Goal: Task Accomplishment & Management: Manage account settings

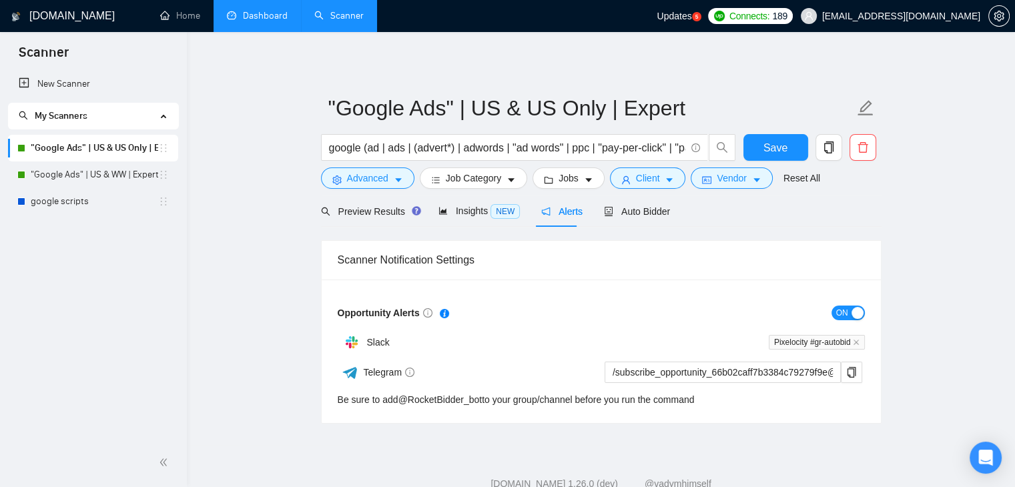
click at [227, 14] on link "Dashboard" at bounding box center [257, 15] width 61 height 11
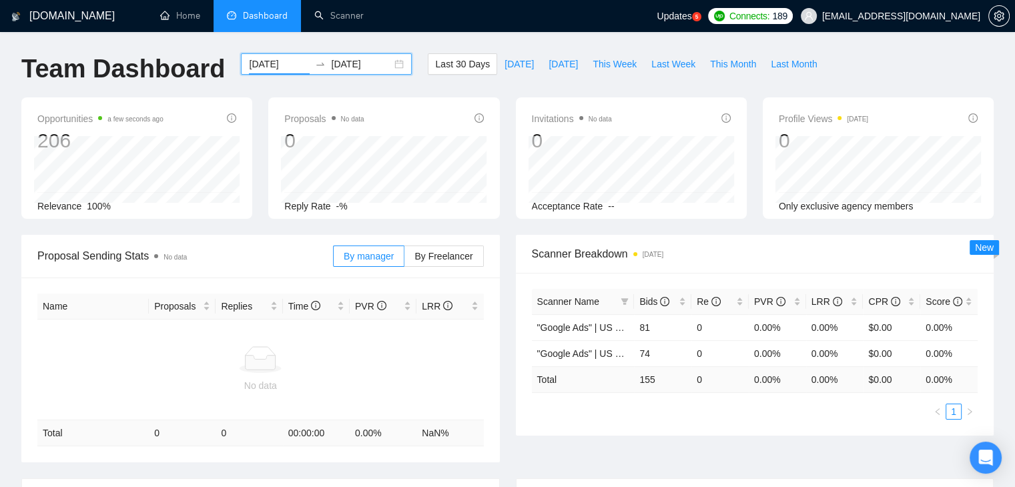
click at [257, 57] on input "[DATE]" at bounding box center [279, 64] width 61 height 15
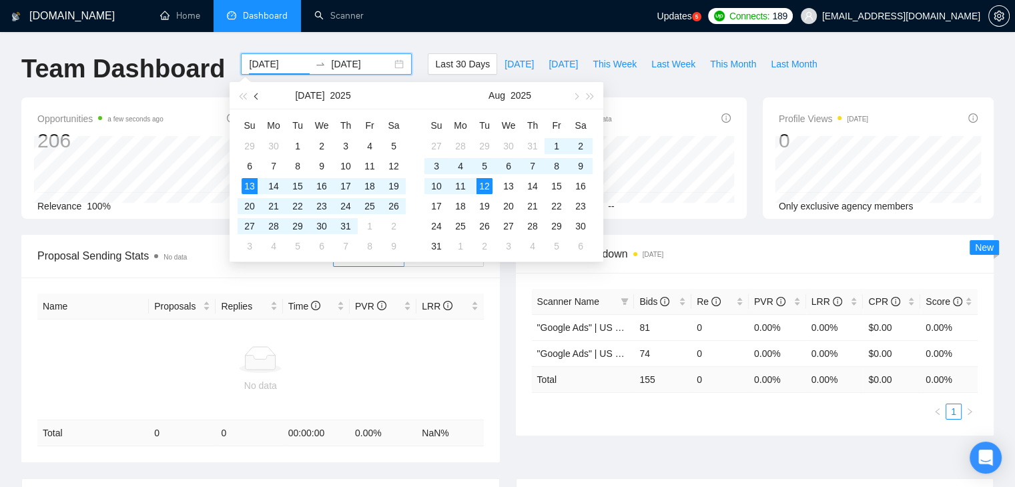
click at [254, 99] on button "button" at bounding box center [257, 95] width 15 height 27
click at [254, 98] on button "button" at bounding box center [257, 95] width 15 height 27
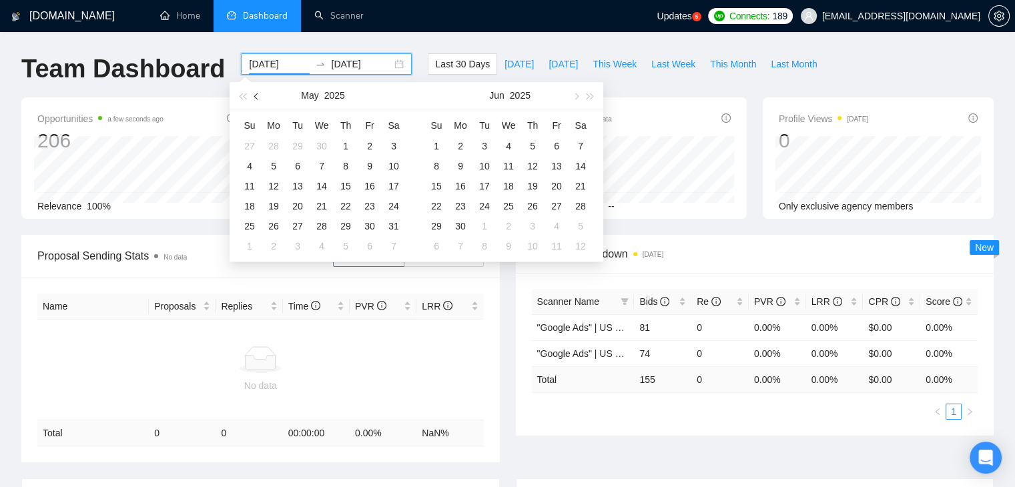
click at [254, 98] on button "button" at bounding box center [257, 95] width 15 height 27
click at [254, 97] on button "button" at bounding box center [257, 95] width 15 height 27
click at [255, 97] on span "button" at bounding box center [257, 96] width 7 height 7
click at [260, 94] on button "button" at bounding box center [257, 95] width 15 height 27
type input "[DATE]"
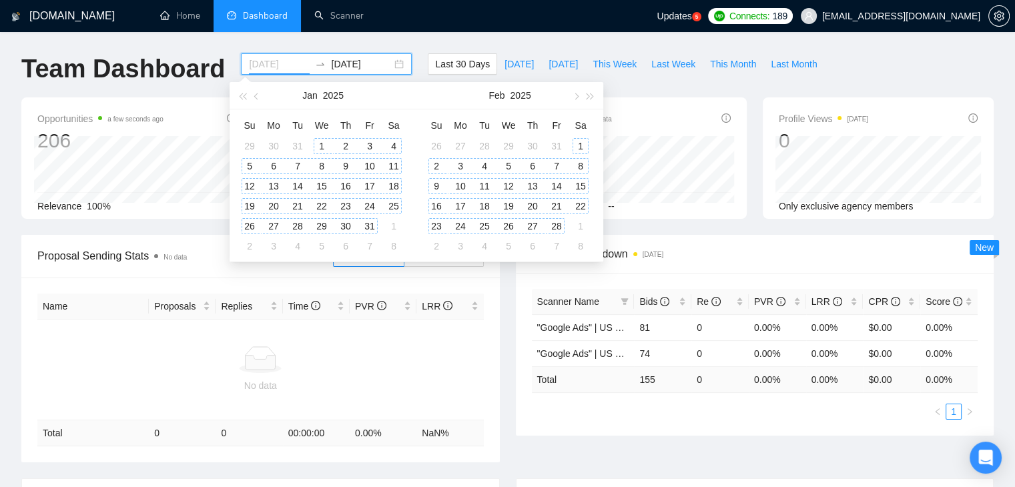
click at [317, 142] on div "1" at bounding box center [322, 146] width 16 height 16
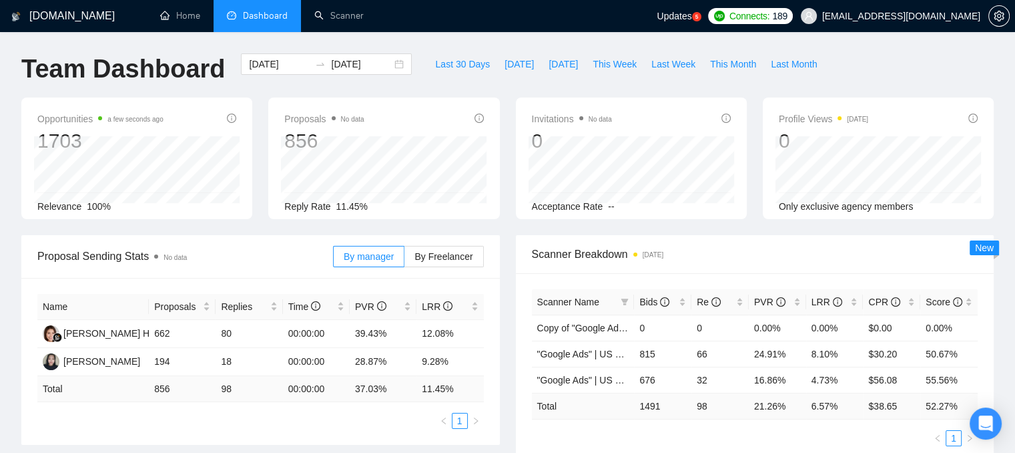
click at [199, 102] on div "Opportunities a few seconds ago 1703 Relevance 100%" at bounding box center [136, 157] width 231 height 121
click at [350, 18] on link "Scanner" at bounding box center [338, 15] width 49 height 11
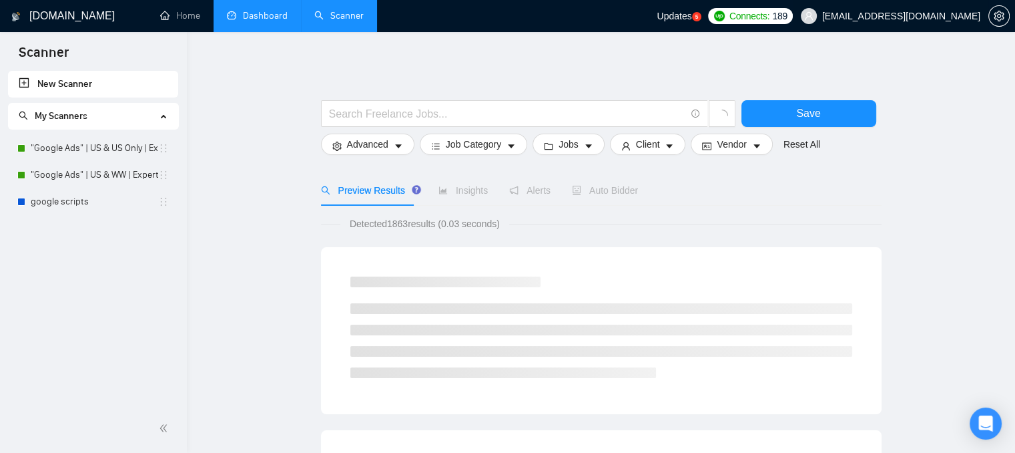
click at [897, 16] on span "[EMAIL_ADDRESS][DOMAIN_NAME]" at bounding box center [901, 16] width 158 height 0
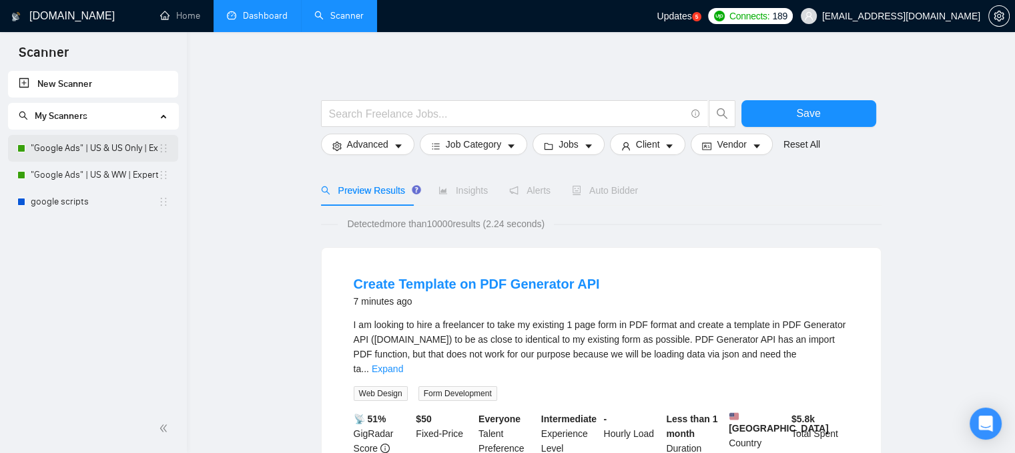
click at [127, 158] on link ""Google Ads" | US & US Only | Expert" at bounding box center [94, 148] width 127 height 27
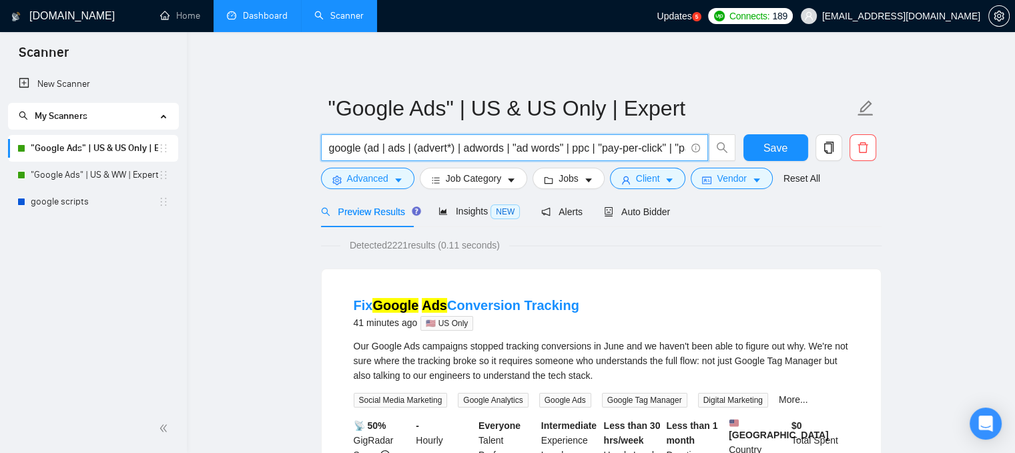
scroll to position [0, 59]
drag, startPoint x: 329, startPoint y: 146, endPoint x: 782, endPoint y: 136, distance: 452.6
click at [782, 136] on div "google (ad | ads | (advert*) | adwords | "ad words" | ppc | "pay-per-click" | "…" at bounding box center [598, 150] width 561 height 33
click at [439, 144] on input "google (ad | ads | (advert*) | adwords | "ad words" | ppc | "pay-per-click" | "…" at bounding box center [507, 147] width 356 height 17
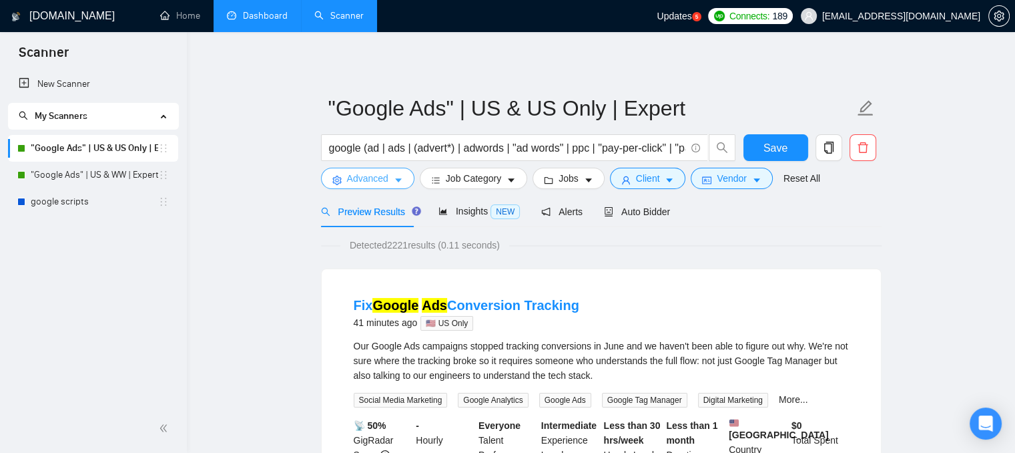
click at [394, 178] on icon "caret-down" at bounding box center [398, 180] width 9 height 9
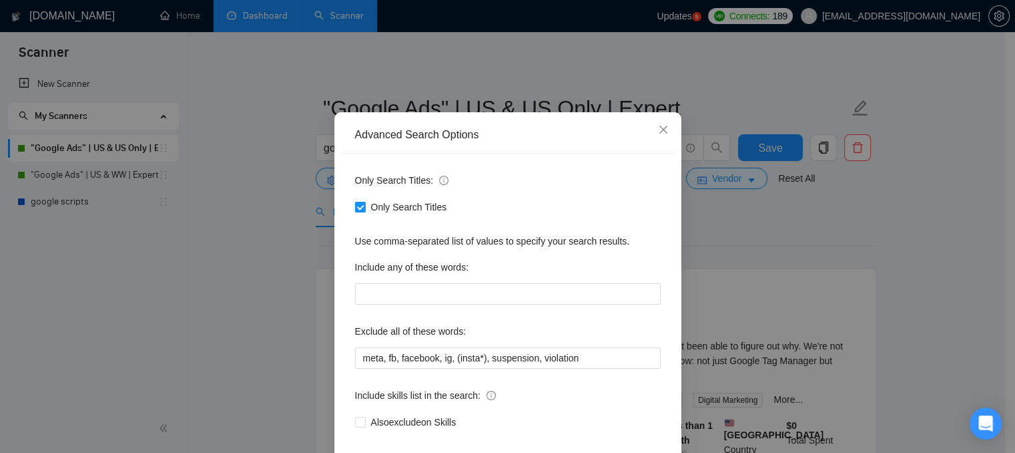
scroll to position [67, 0]
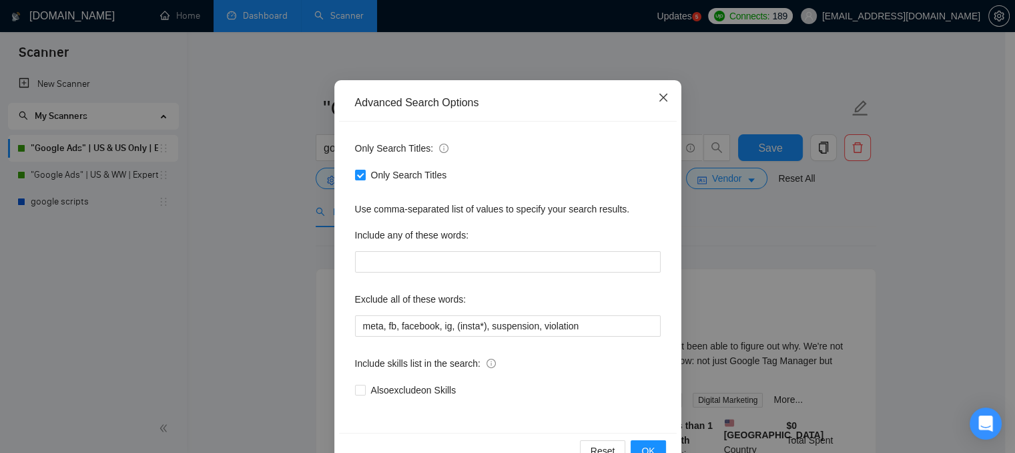
click at [658, 96] on icon "close" at bounding box center [663, 97] width 11 height 11
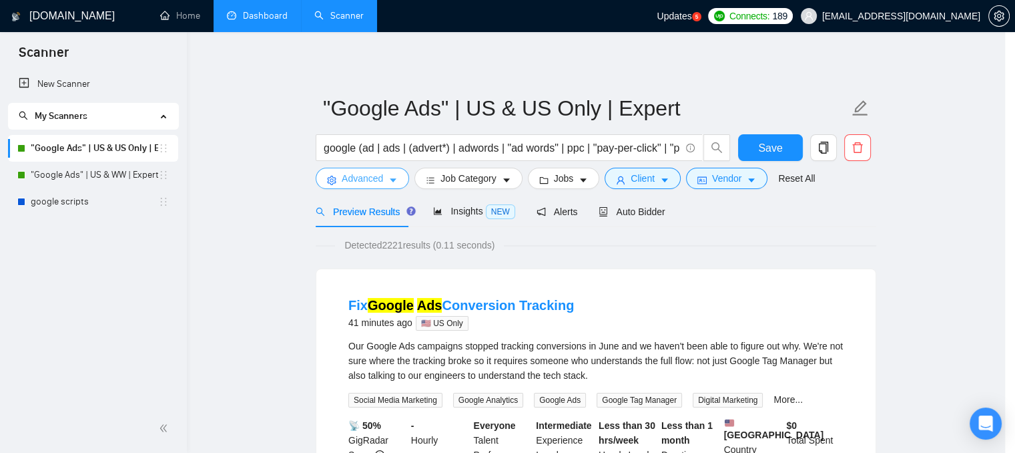
scroll to position [0, 0]
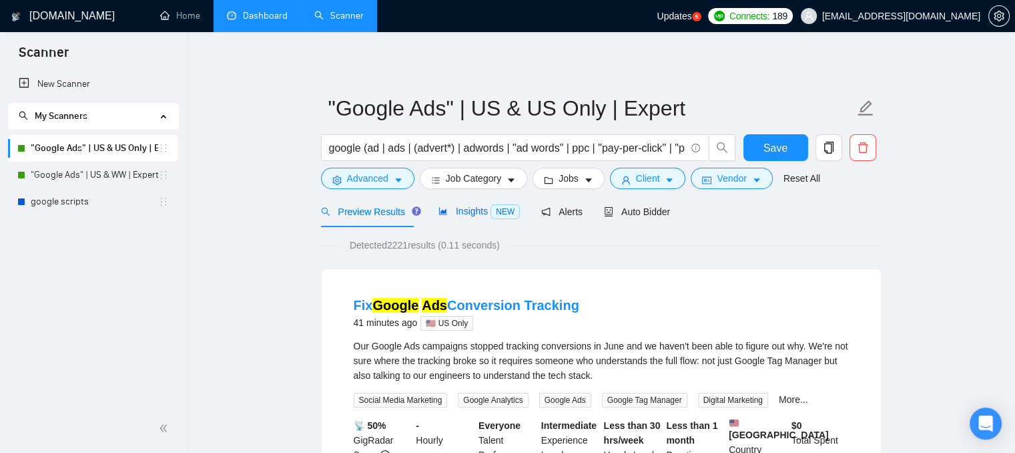
click at [463, 219] on div "Insights NEW" at bounding box center [479, 211] width 81 height 15
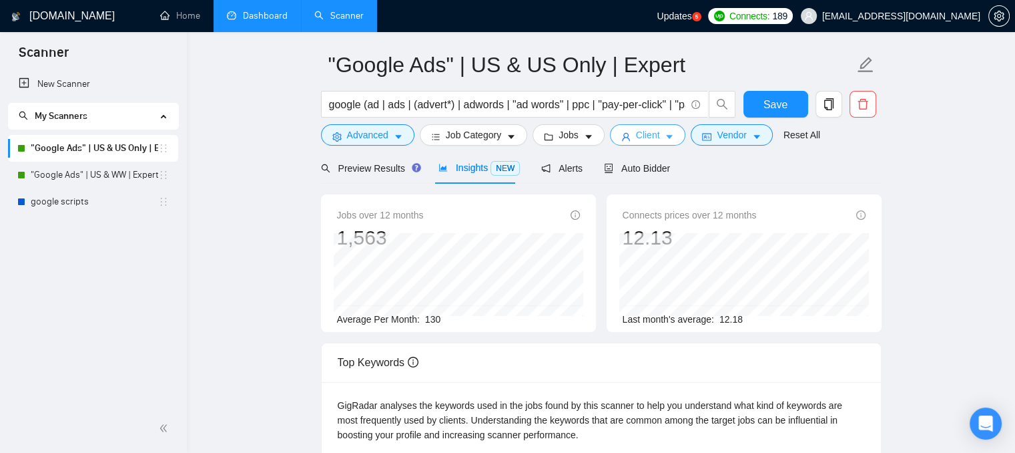
scroll to position [67, 0]
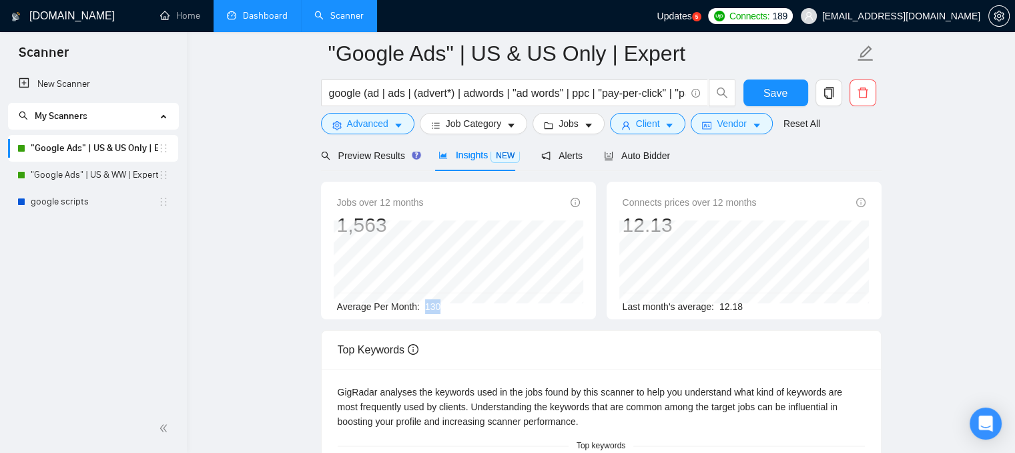
drag, startPoint x: 448, startPoint y: 306, endPoint x: 419, endPoint y: 310, distance: 29.0
click at [419, 310] on div "Average Per Month: 130" at bounding box center [458, 306] width 243 height 15
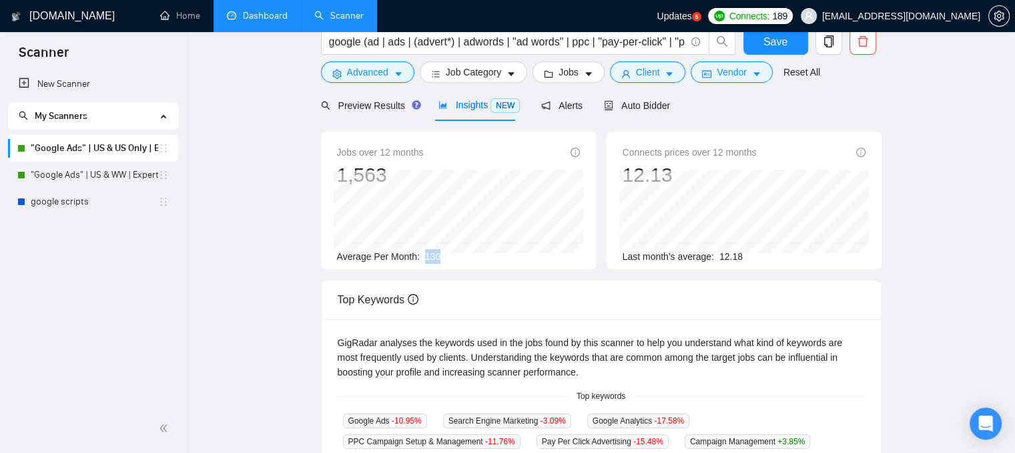
scroll to position [0, 0]
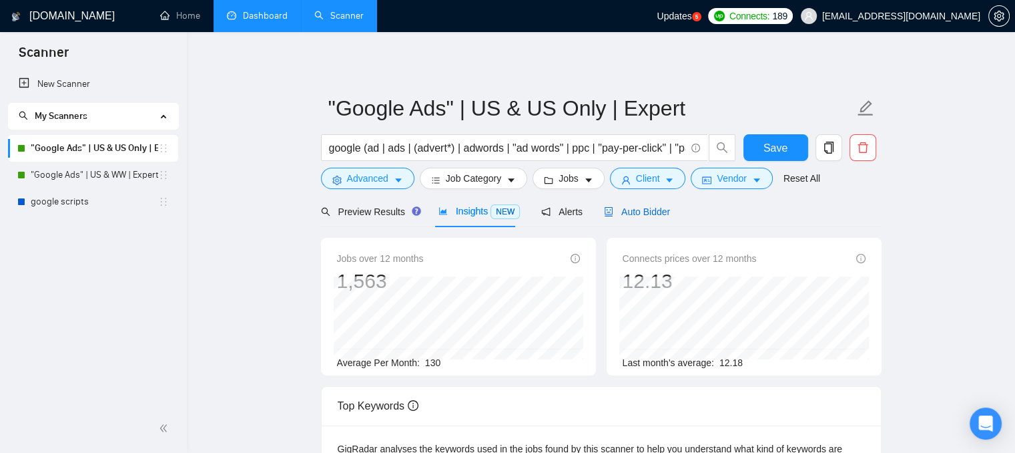
click at [615, 218] on div "Auto Bidder" at bounding box center [637, 211] width 66 height 15
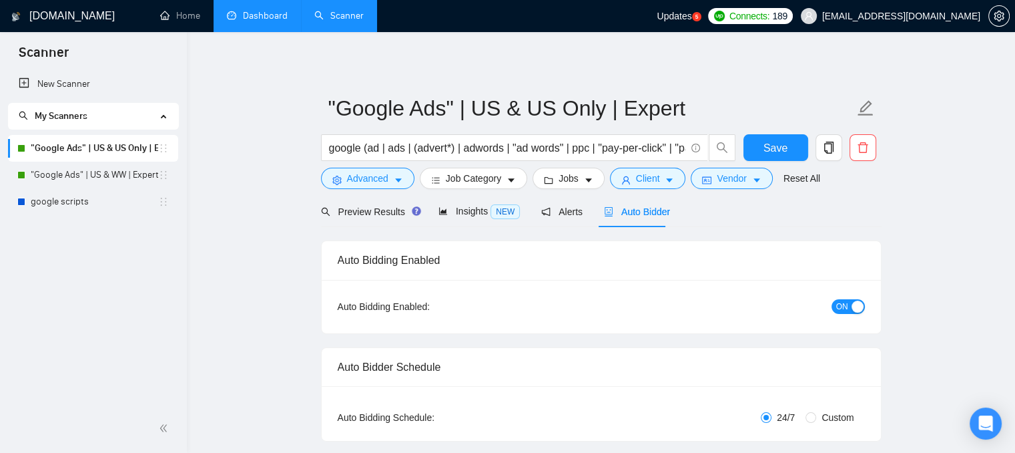
checkbox input "true"
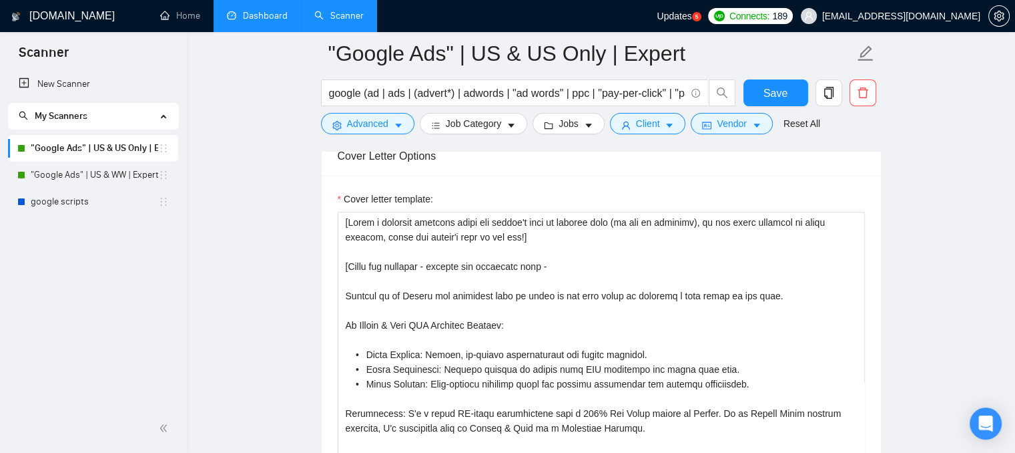
click at [247, 19] on link "Dashboard" at bounding box center [257, 15] width 61 height 11
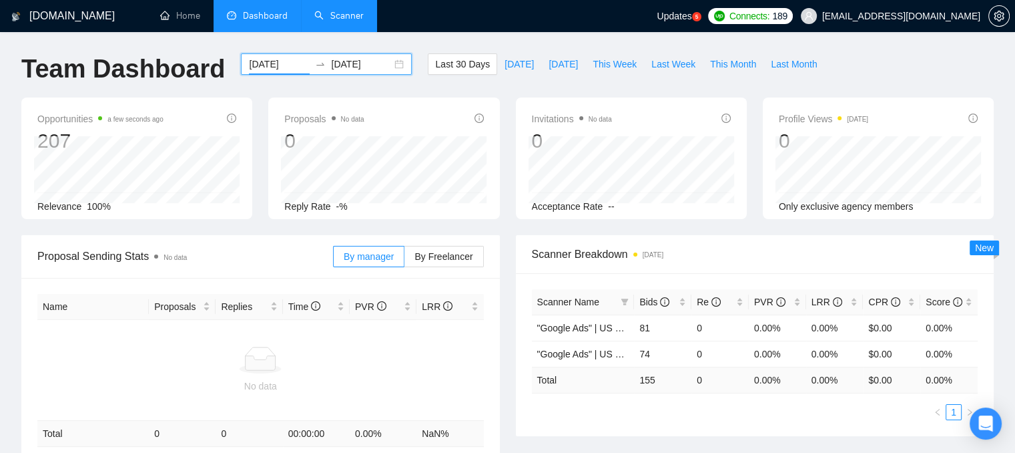
click at [266, 65] on input "[DATE]" at bounding box center [279, 64] width 61 height 15
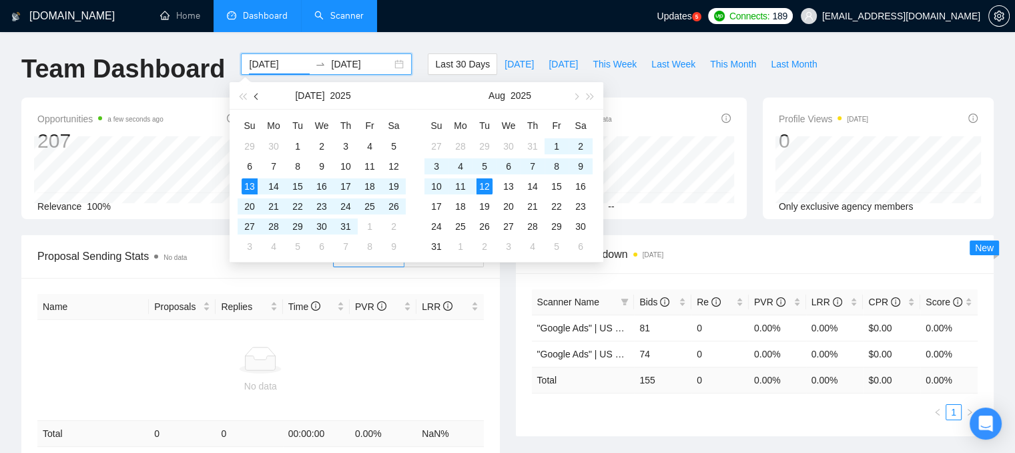
click at [256, 95] on span "button" at bounding box center [257, 96] width 7 height 7
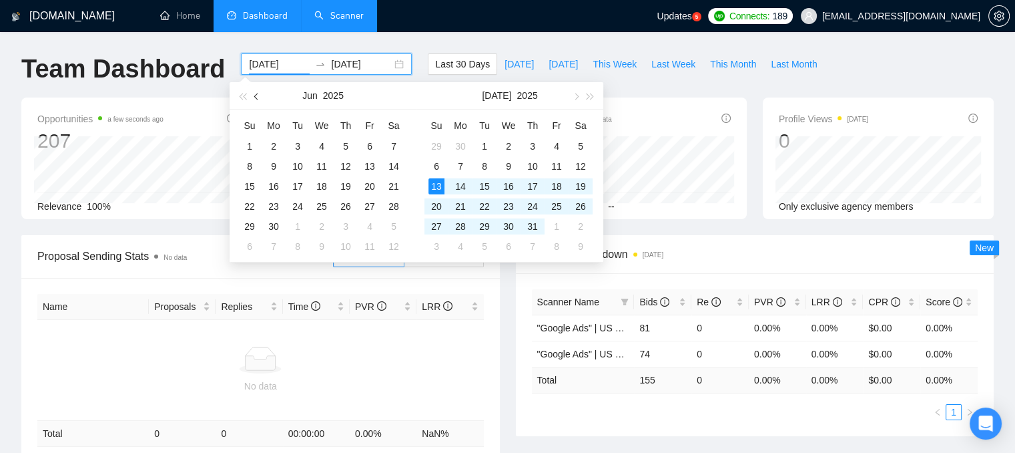
click at [256, 95] on span "button" at bounding box center [257, 96] width 7 height 7
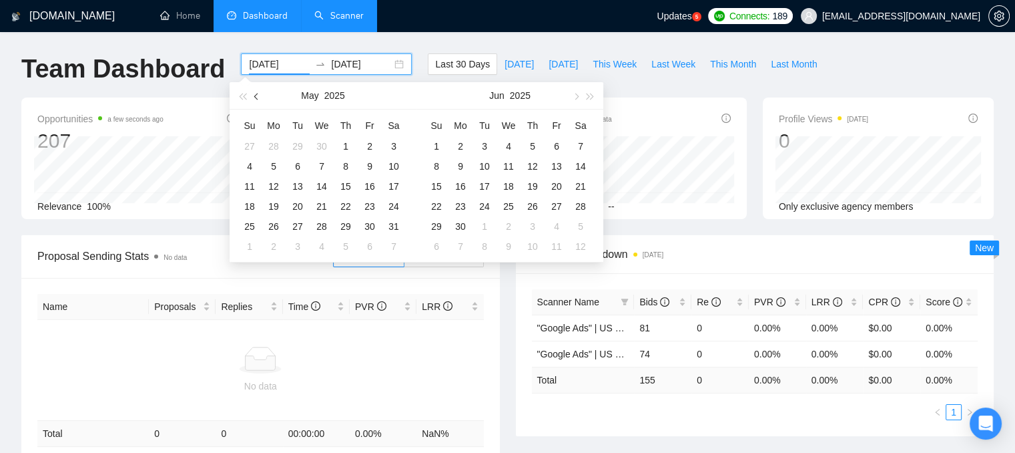
click at [256, 95] on span "button" at bounding box center [257, 96] width 7 height 7
type input "[DATE]"
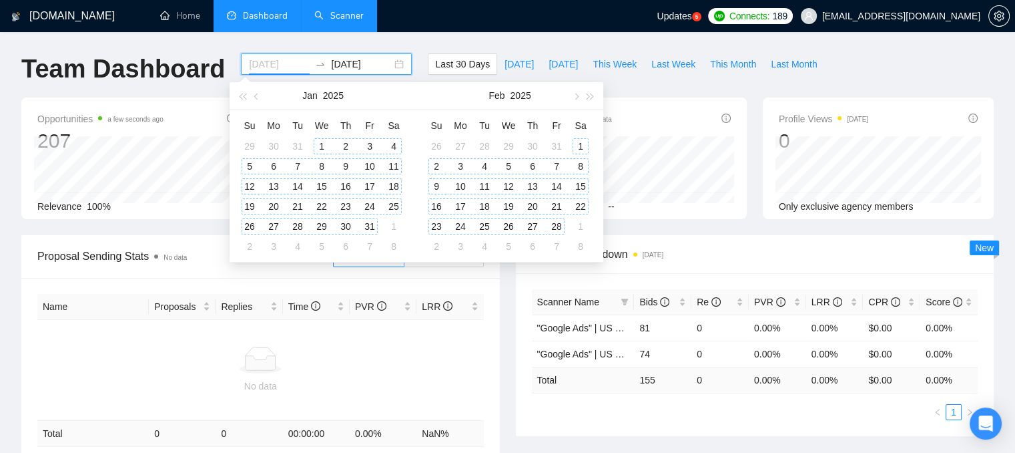
click at [324, 148] on div "1" at bounding box center [322, 146] width 16 height 16
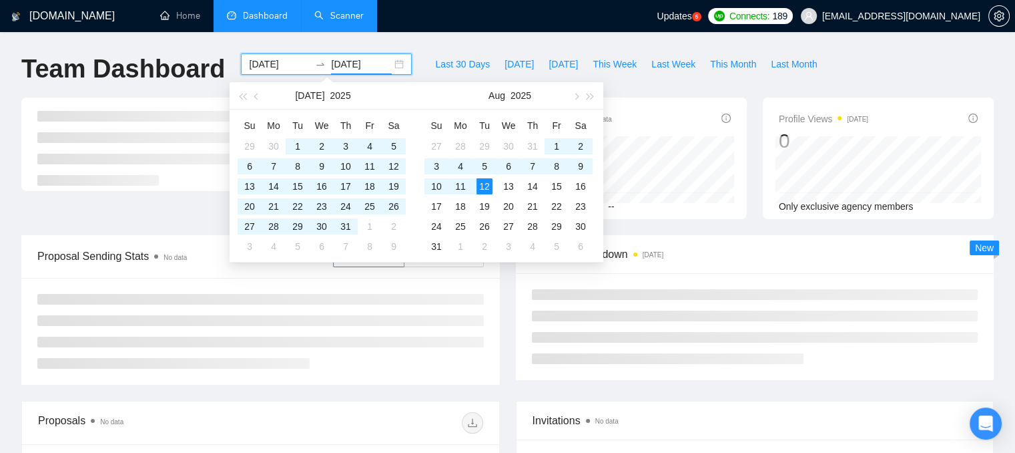
type input "[DATE]"
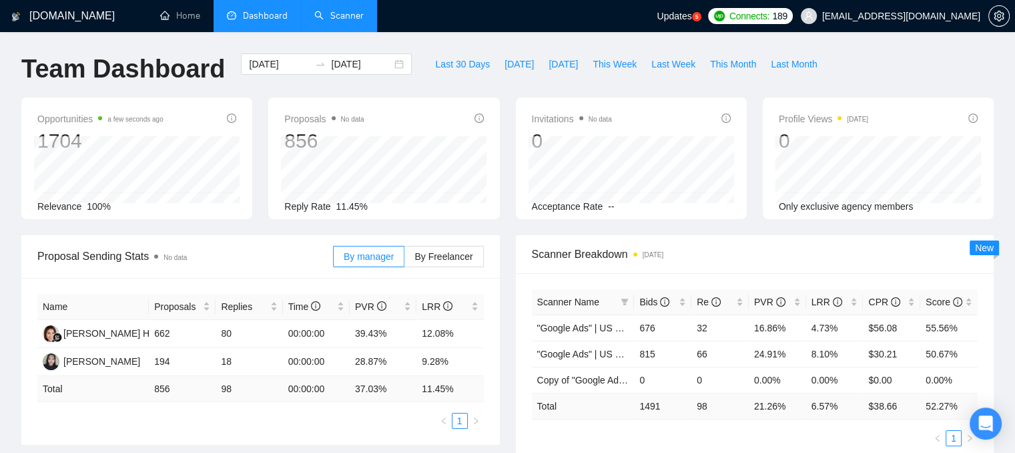
click at [655, 228] on div "Opportunities a few seconds ago 1704 Relevance 100% Proposals No data 856 Reply…" at bounding box center [507, 165] width 988 height 137
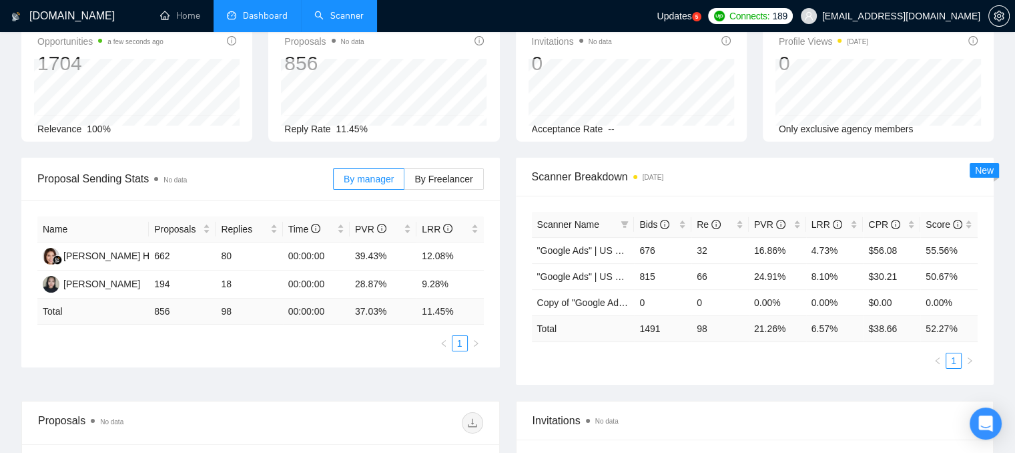
scroll to position [80, 0]
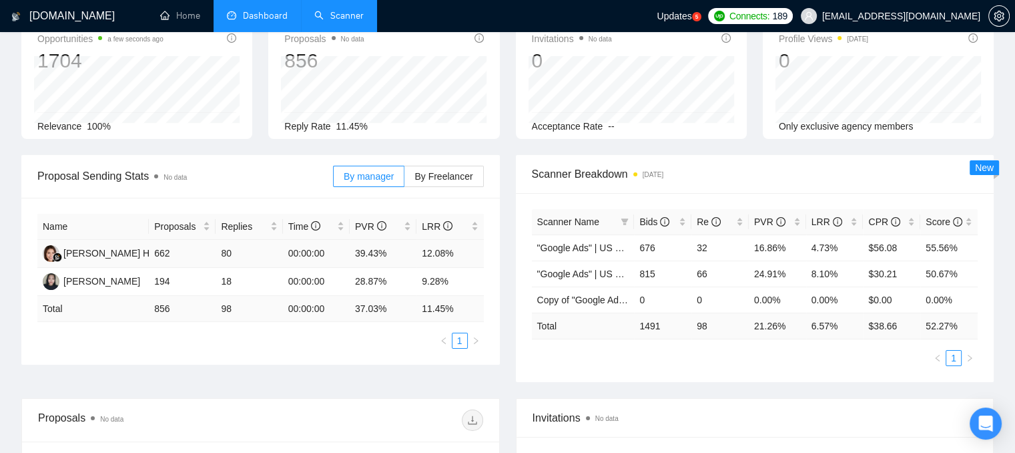
click at [362, 252] on td "39.43%" at bounding box center [383, 254] width 67 height 28
click at [683, 224] on div "Bids" at bounding box center [662, 221] width 47 height 15
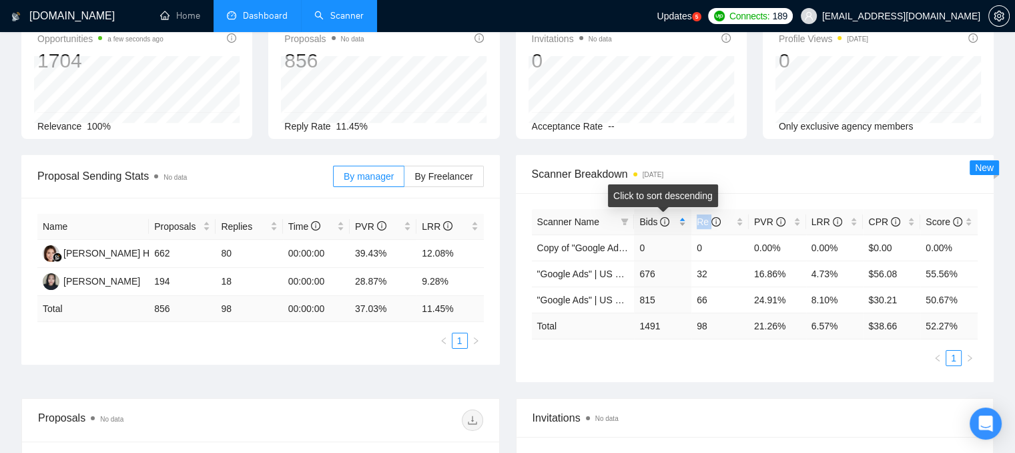
click at [683, 224] on div "Bids" at bounding box center [662, 221] width 47 height 15
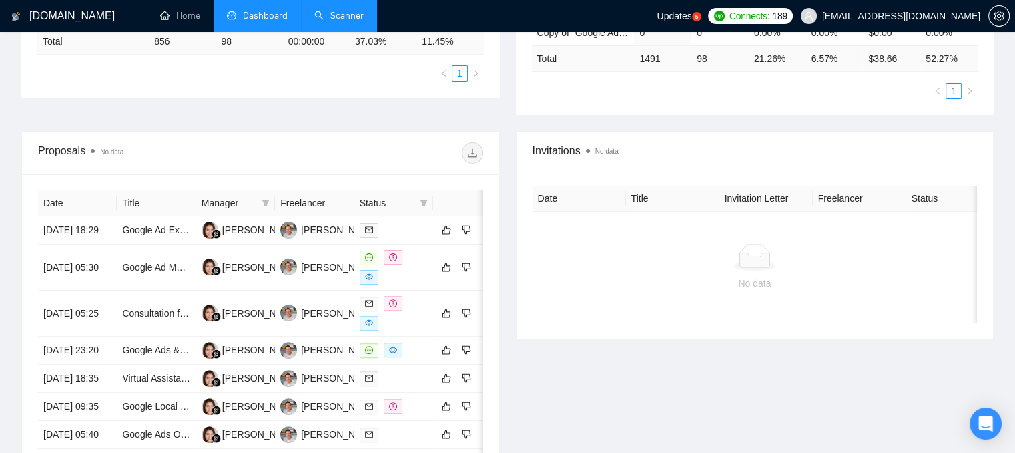
scroll to position [214, 0]
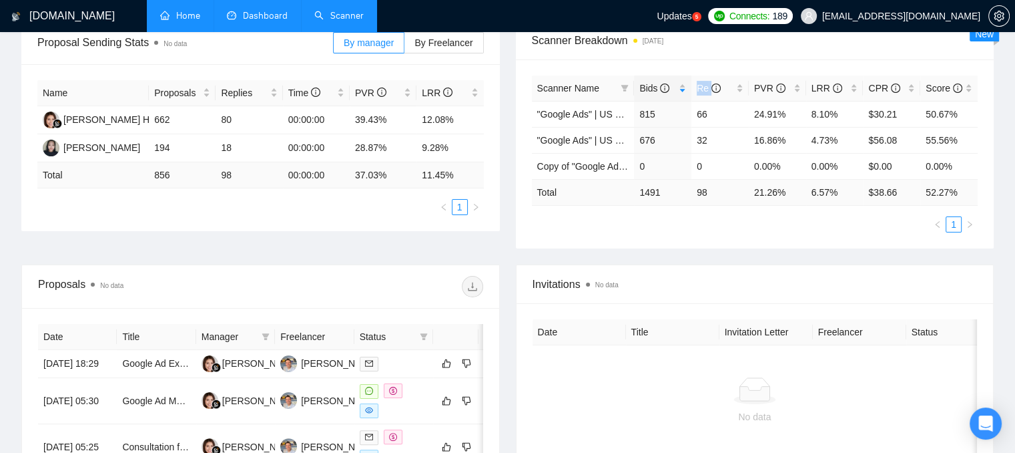
click at [176, 15] on link "Home" at bounding box center [180, 15] width 40 height 11
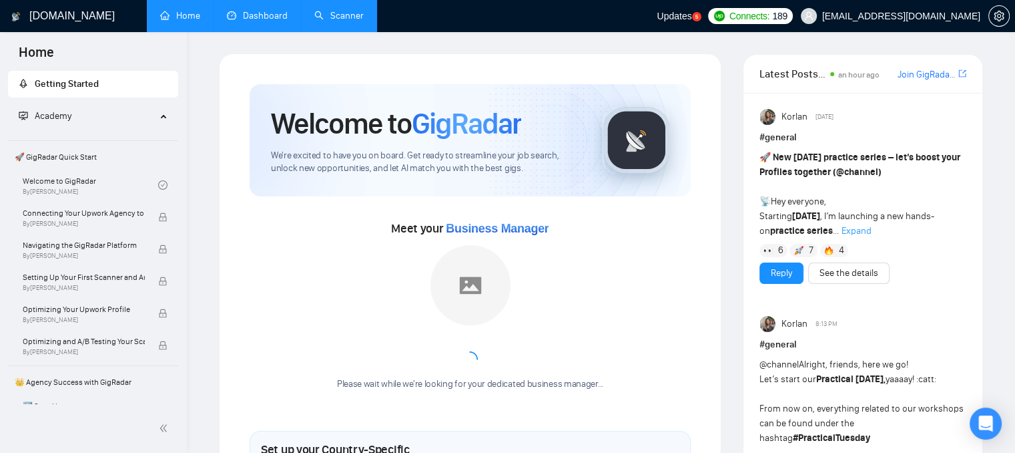
click at [330, 21] on link "Scanner" at bounding box center [338, 15] width 49 height 11
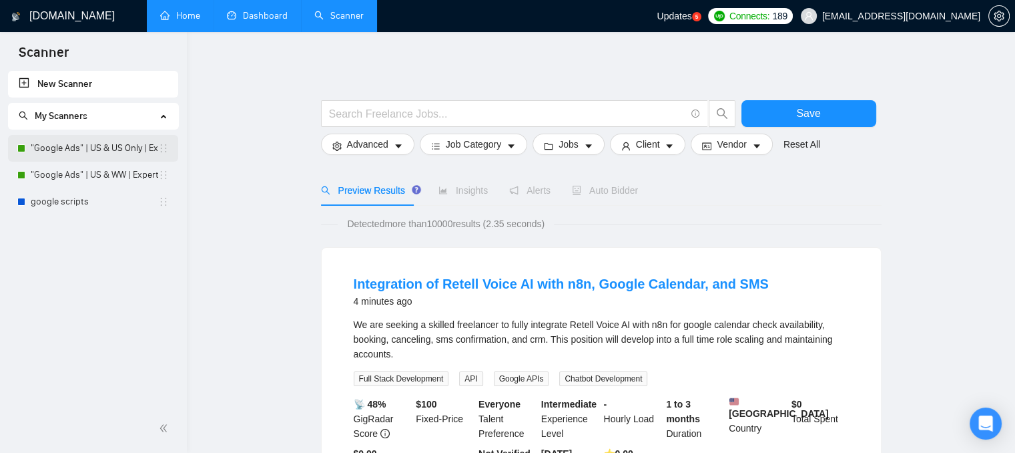
click at [107, 160] on link ""Google Ads" | US & US Only | Expert" at bounding box center [94, 148] width 127 height 27
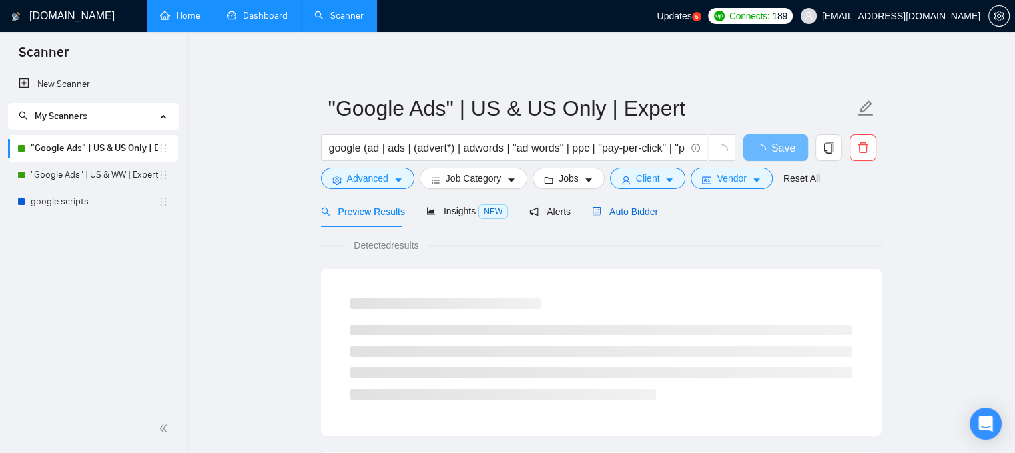
click at [613, 214] on span "Auto Bidder" at bounding box center [625, 211] width 66 height 11
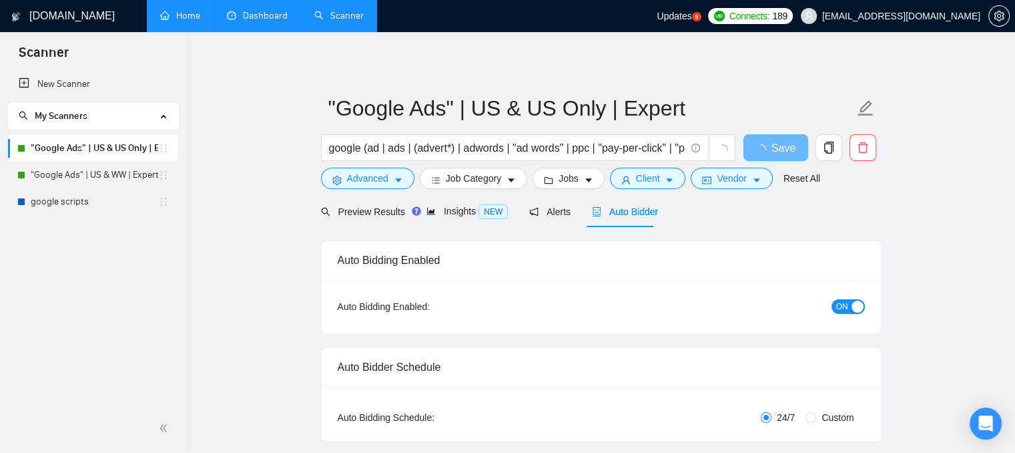
checkbox input "true"
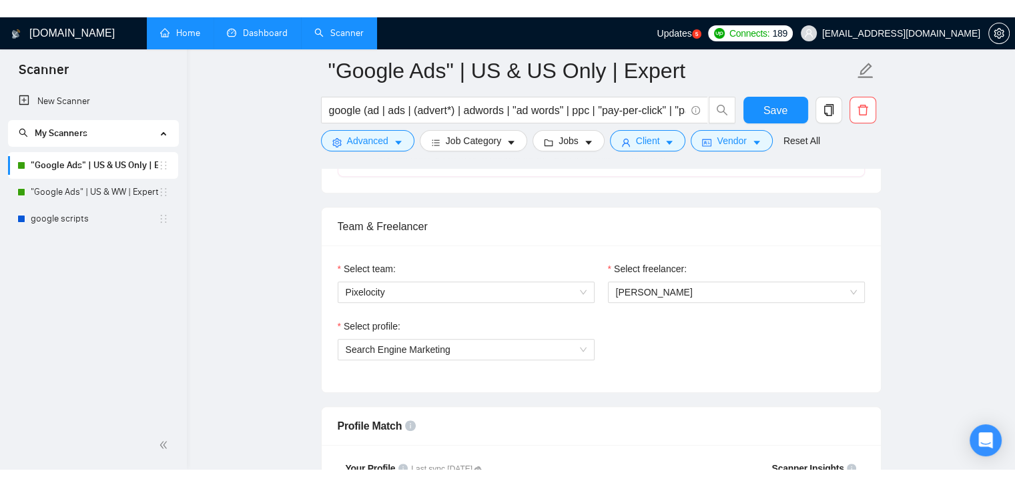
scroll to position [601, 0]
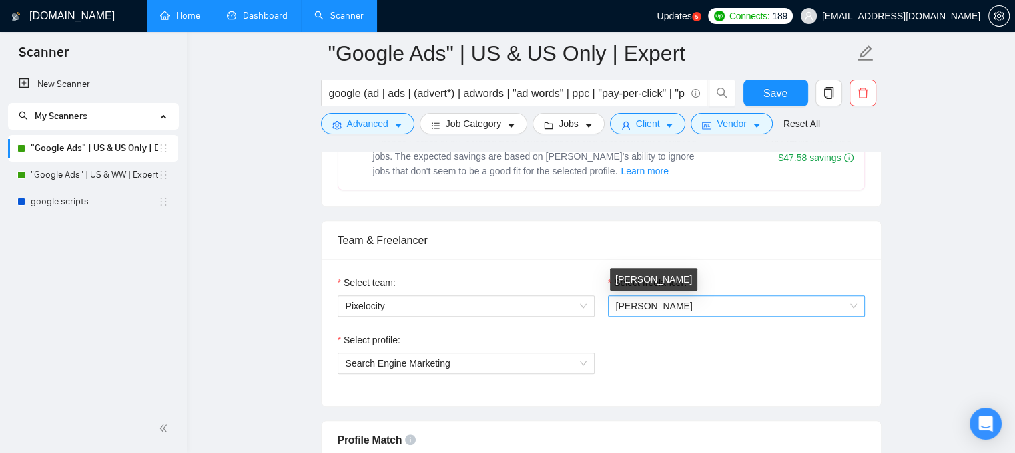
click at [617, 306] on span "[PERSON_NAME]" at bounding box center [654, 305] width 77 height 11
click at [550, 270] on div "Select team: Pixelocity Select freelancer: [PERSON_NAME] Select profile: Search…" at bounding box center [601, 332] width 559 height 147
